Goal: Check status: Check status

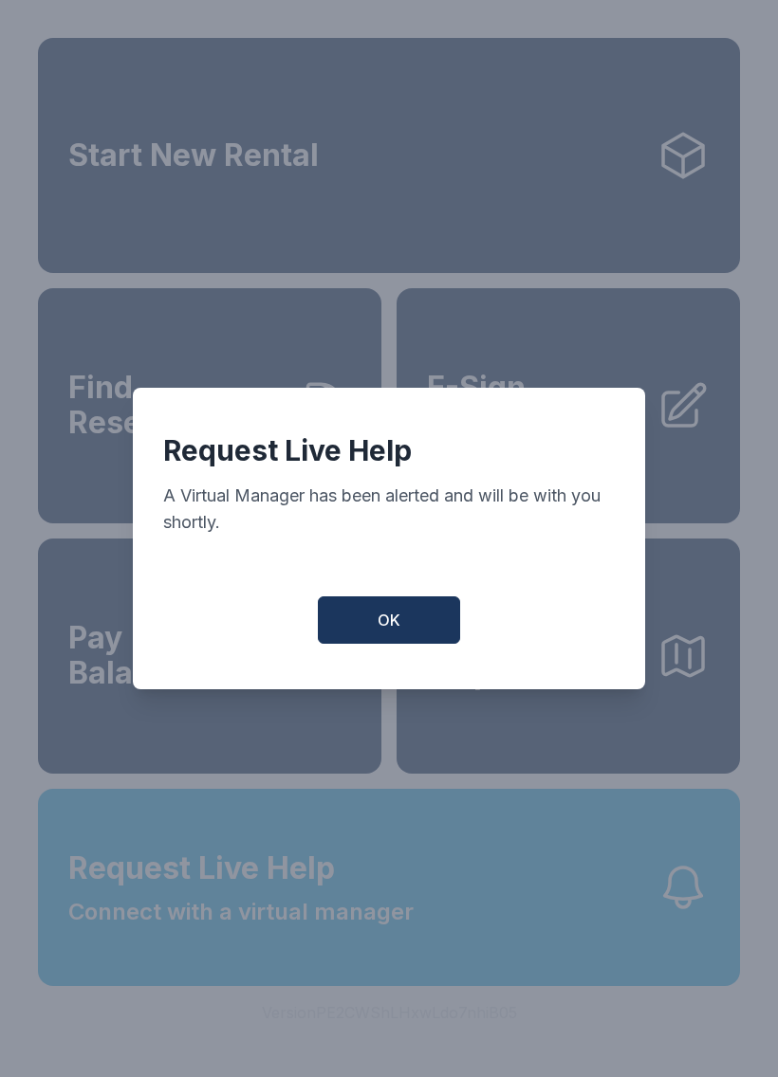
click at [386, 632] on span "OK" at bounding box center [388, 620] width 23 height 23
click at [385, 632] on span "OK" at bounding box center [388, 620] width 23 height 23
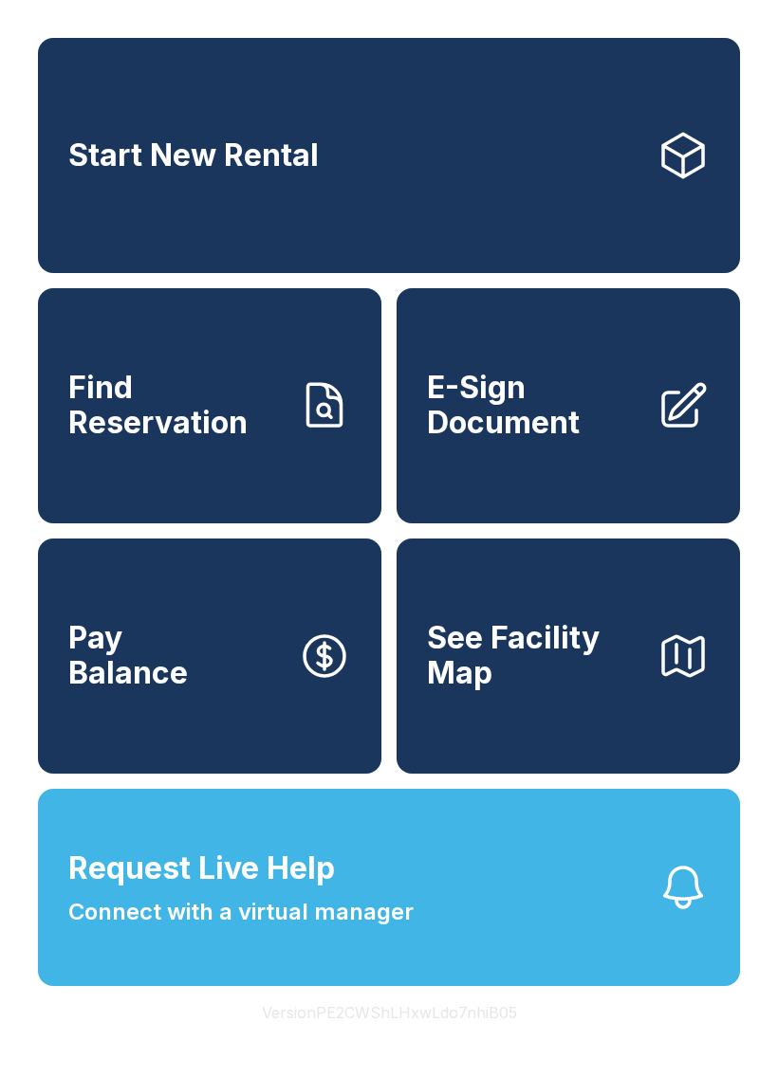
click at [393, 628] on div "Start New Rental Find Reservation E-Sign Document Pay Balance See Facility Map" at bounding box center [389, 406] width 702 height 736
click at [248, 440] on span "Find Reservation" at bounding box center [175, 405] width 214 height 69
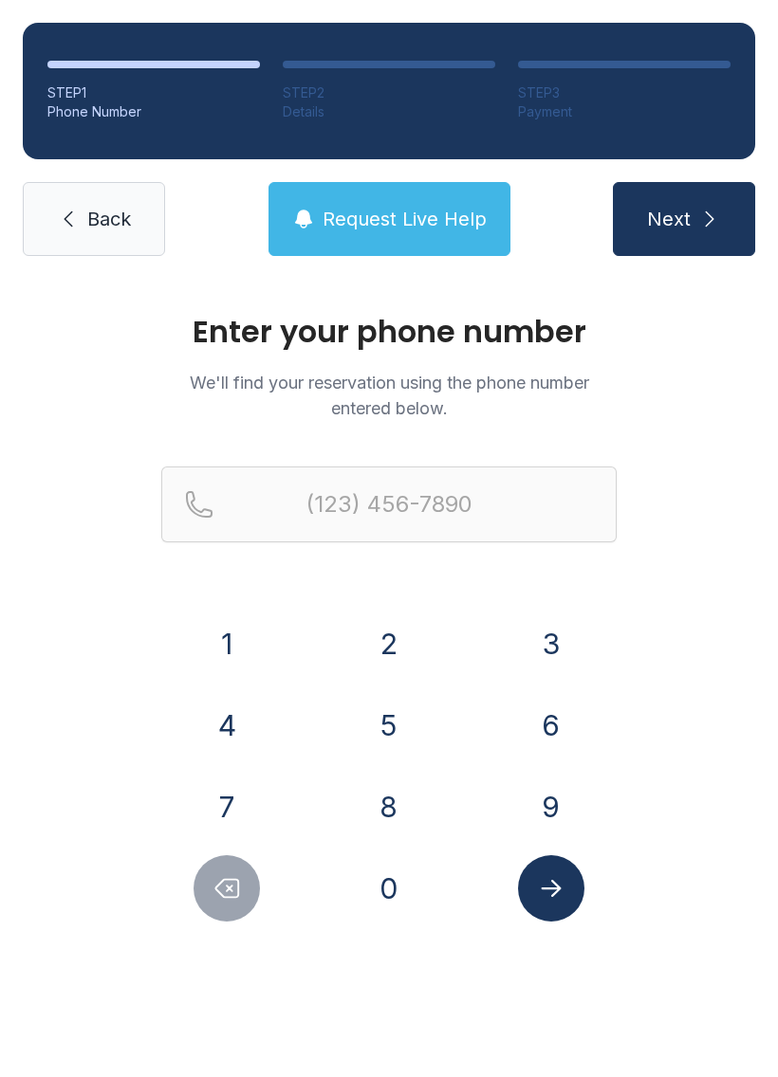
click at [397, 650] on button "2" at bounding box center [389, 644] width 66 height 66
click at [404, 893] on button "0" at bounding box center [389, 888] width 66 height 66
click at [561, 727] on button "6" at bounding box center [551, 725] width 66 height 66
click at [567, 637] on button "3" at bounding box center [551, 644] width 66 height 66
click at [227, 795] on button "7" at bounding box center [226, 807] width 66 height 66
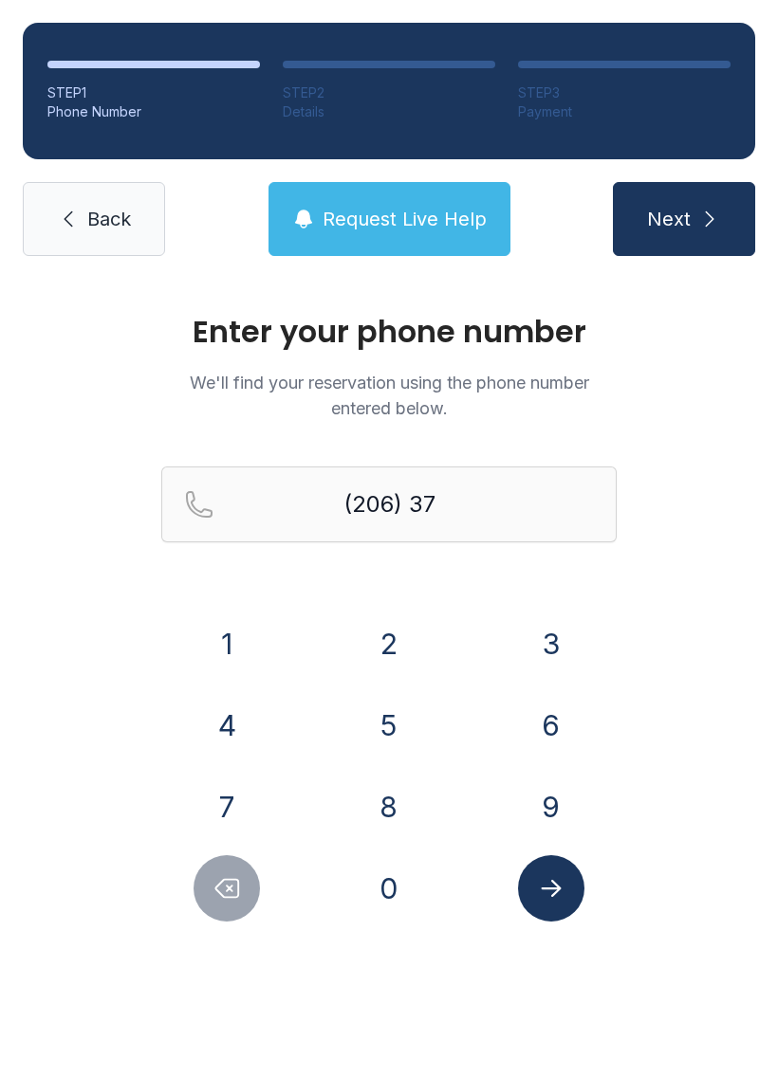
click at [231, 646] on button "1" at bounding box center [226, 644] width 66 height 66
click at [241, 739] on button "4" at bounding box center [226, 725] width 66 height 66
click at [554, 809] on button "9" at bounding box center [551, 807] width 66 height 66
click at [558, 730] on button "6" at bounding box center [551, 725] width 66 height 66
click at [238, 638] on button "1" at bounding box center [226, 644] width 66 height 66
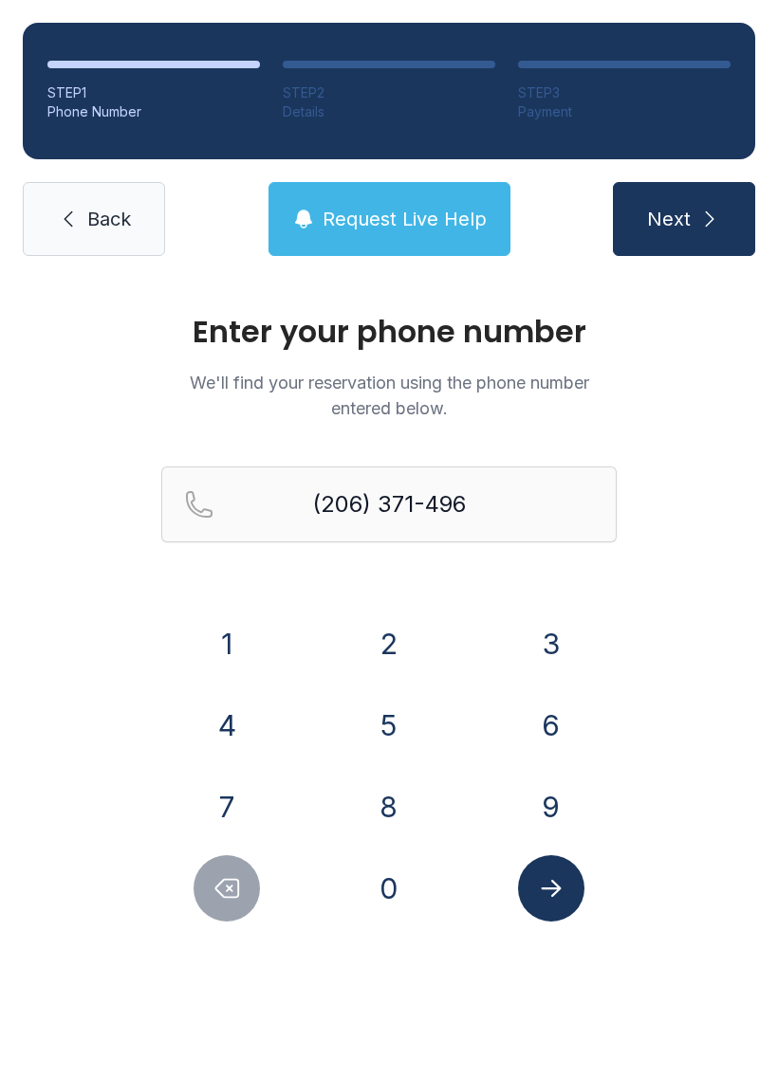
type input "[PHONE_NUMBER]"
click at [558, 887] on icon "Submit lookup form" at bounding box center [551, 888] width 20 height 17
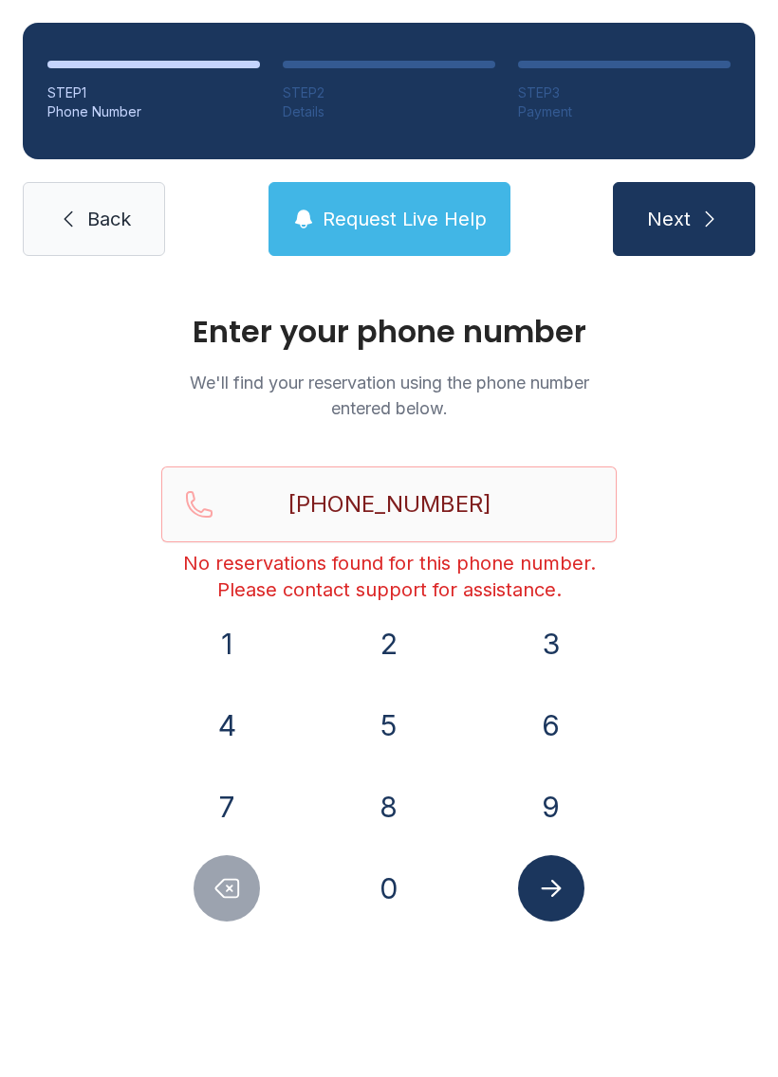
click at [402, 242] on button "Request Live Help" at bounding box center [389, 219] width 242 height 74
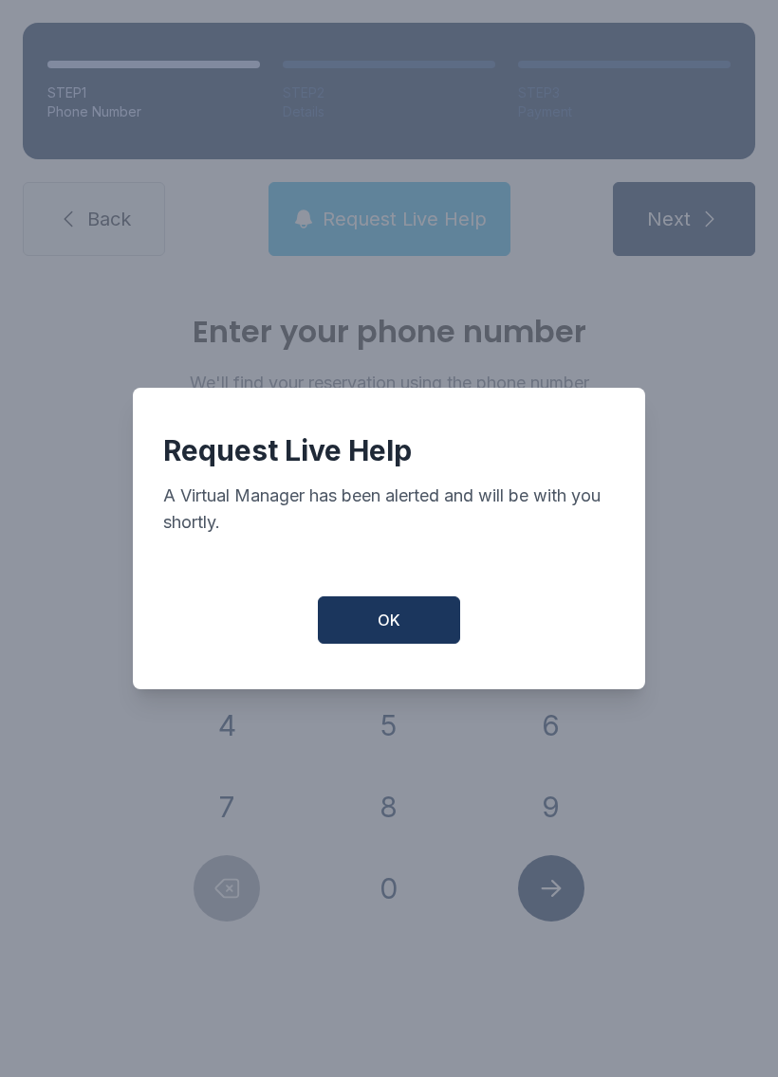
click at [393, 644] on button "OK" at bounding box center [389, 620] width 142 height 47
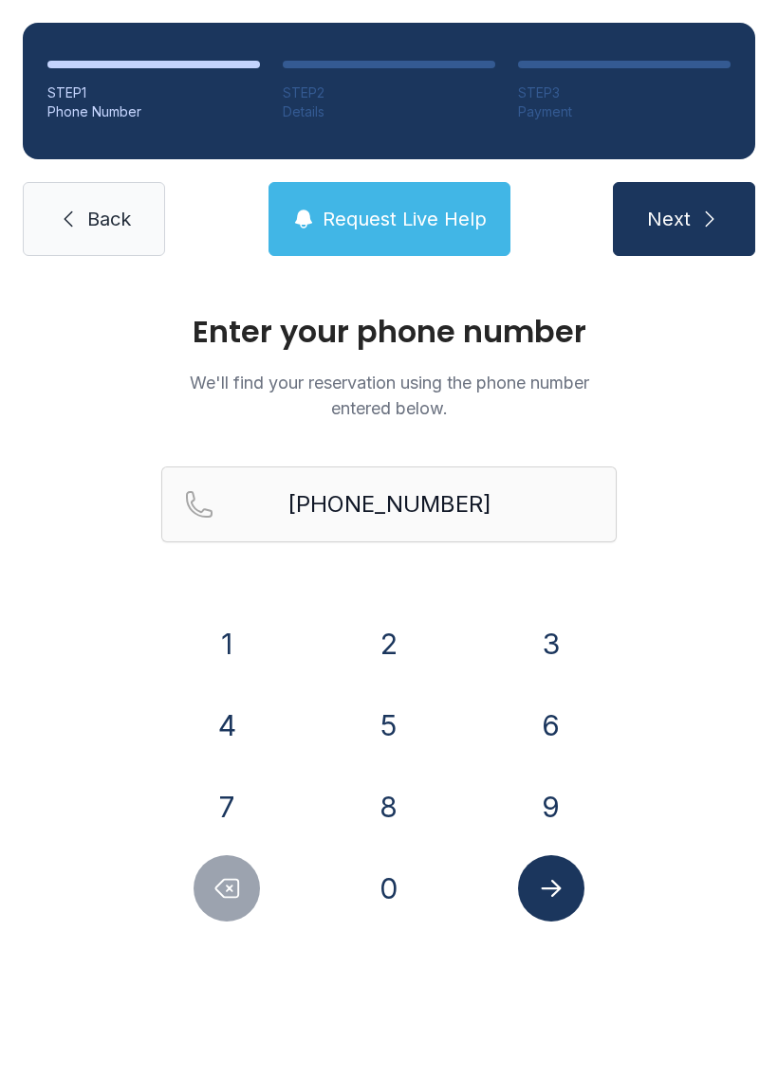
click at [723, 248] on button "Next" at bounding box center [684, 219] width 142 height 74
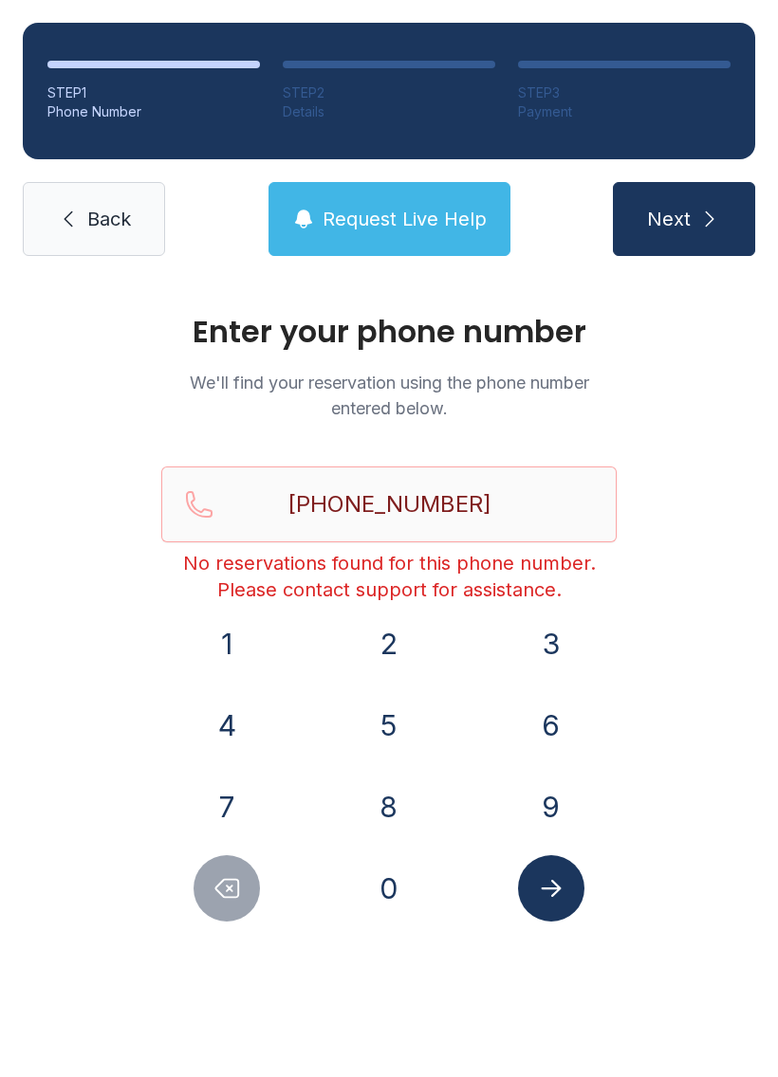
click at [428, 246] on button "Request Live Help" at bounding box center [389, 219] width 242 height 74
